Goal: Go to known website: Go to known website

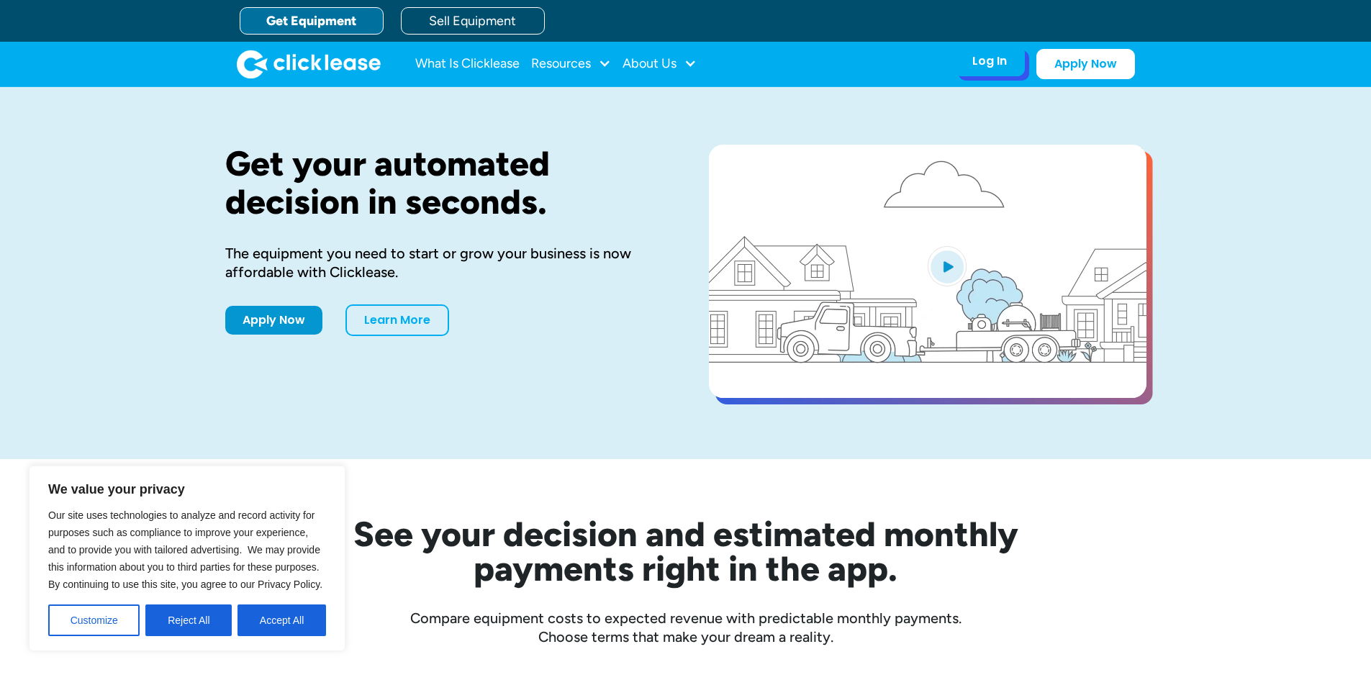
click at [995, 61] on div "Log In" at bounding box center [990, 61] width 35 height 14
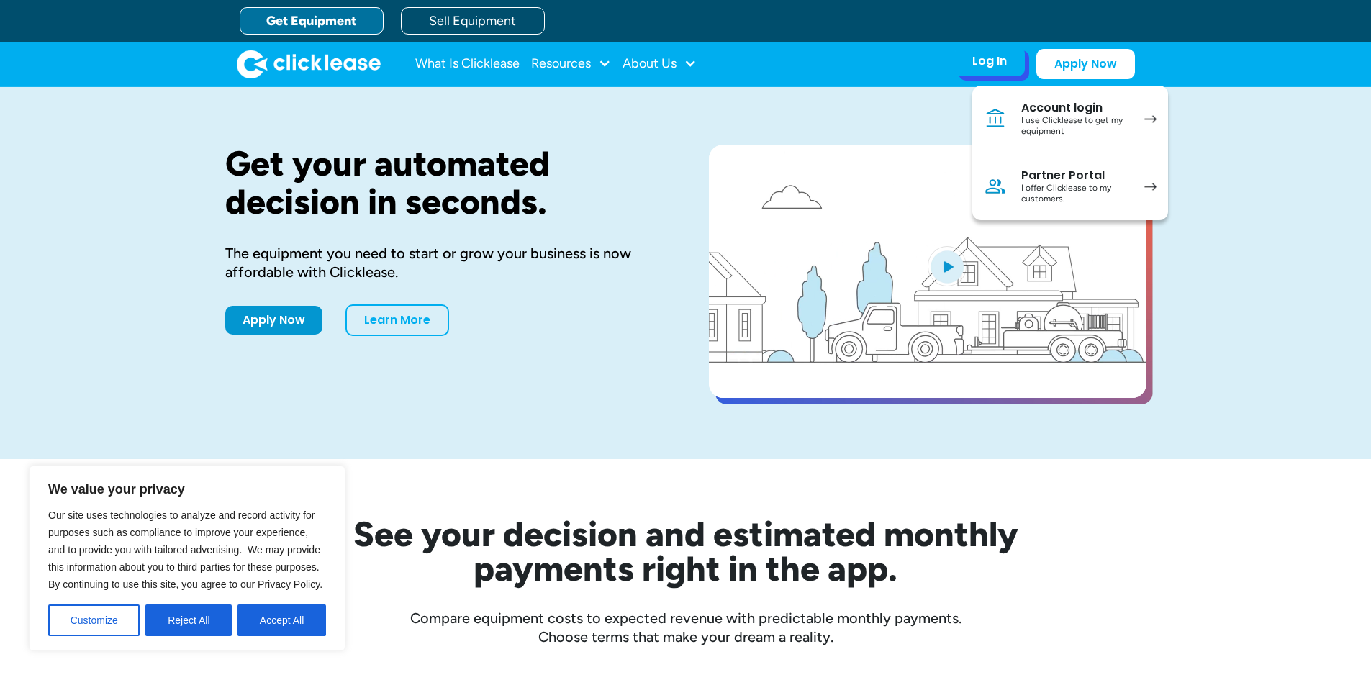
click at [1078, 179] on div "Partner Portal" at bounding box center [1076, 175] width 109 height 14
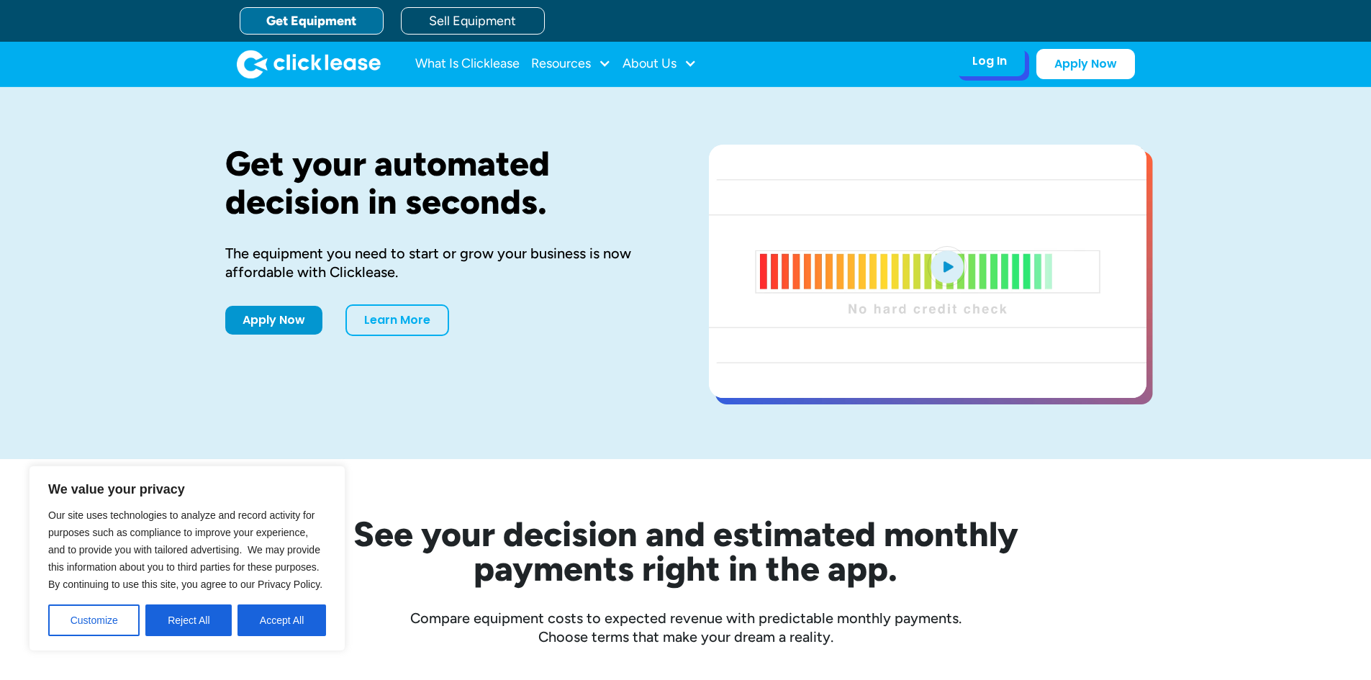
click at [1005, 64] on div "Log In" at bounding box center [990, 61] width 35 height 14
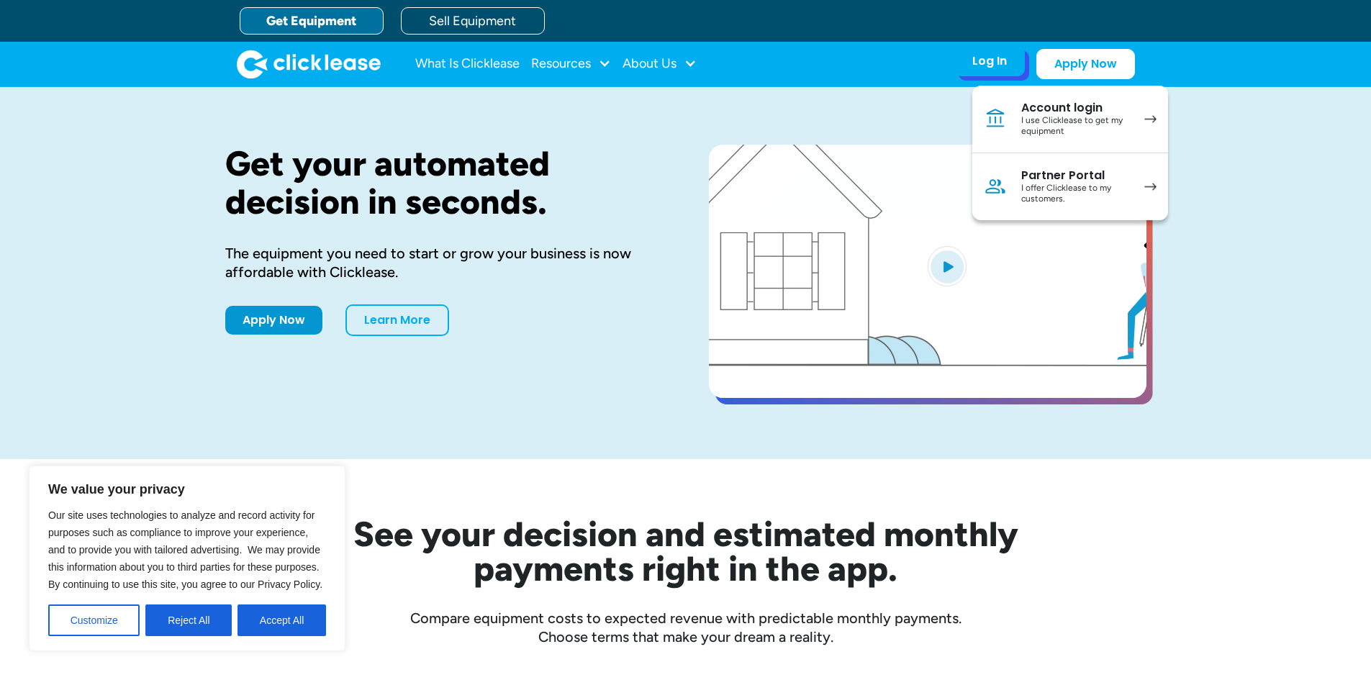
click at [1042, 186] on div "I offer Clicklease to my customers." at bounding box center [1076, 194] width 109 height 22
